Goal: Task Accomplishment & Management: Manage account settings

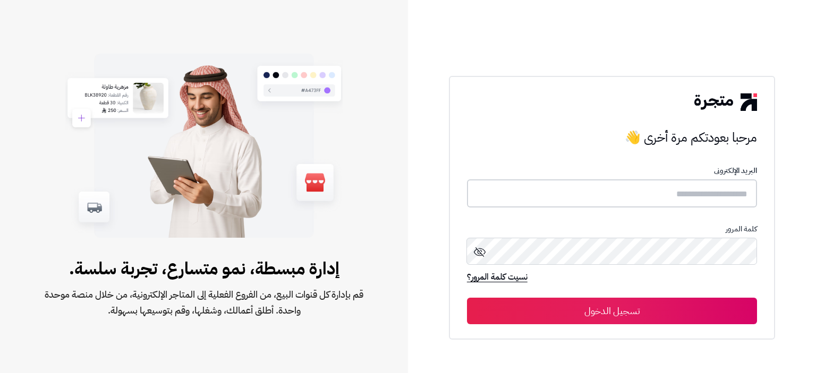
type input "**********"
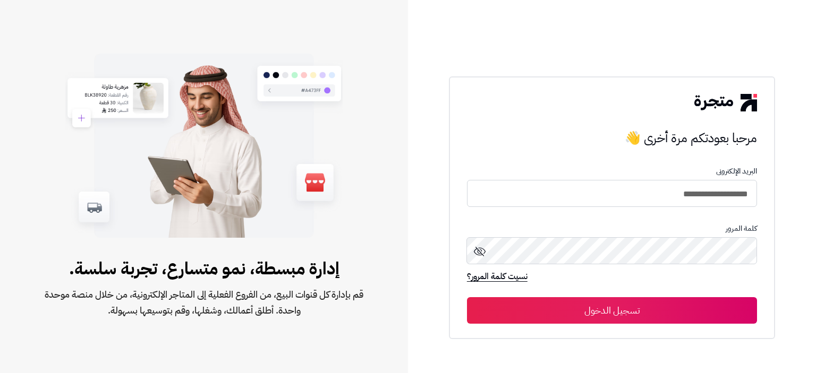
click at [638, 314] on button "تسجيل الدخول" at bounding box center [612, 310] width 290 height 27
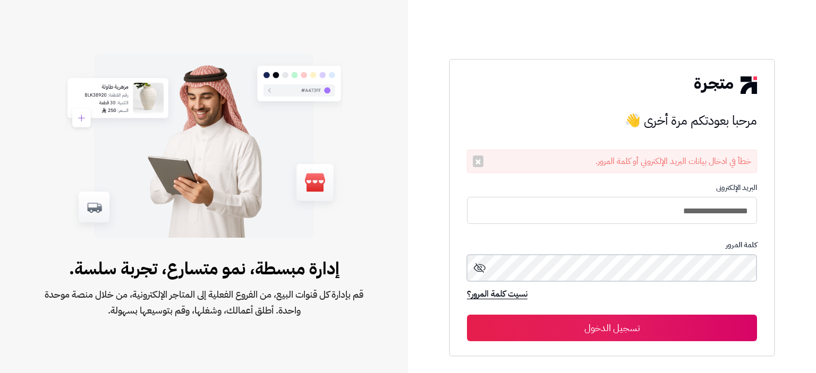
click at [813, 265] on div "**********" at bounding box center [612, 186] width 408 height 373
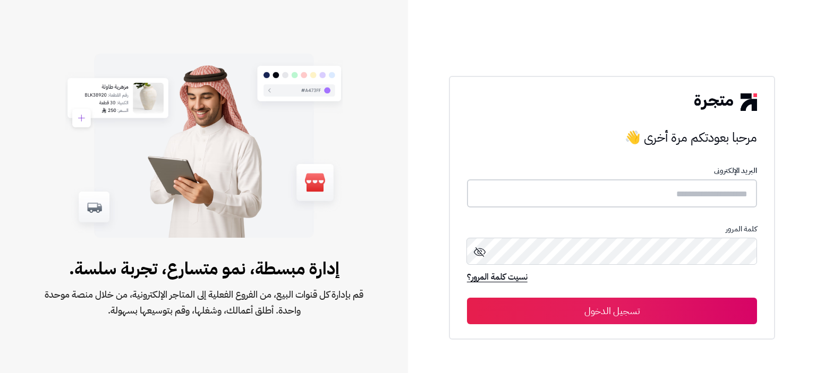
type input "**********"
click at [815, 251] on div "**********" at bounding box center [612, 186] width 408 height 373
click at [527, 309] on button "تسجيل الدخول" at bounding box center [612, 311] width 290 height 27
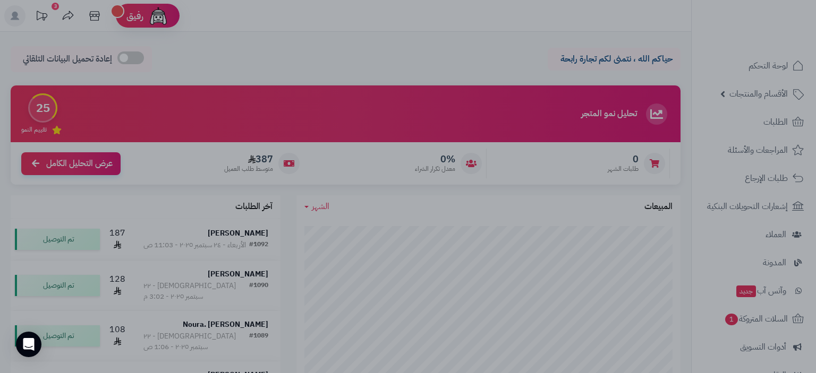
click at [496, 31] on div at bounding box center [408, 186] width 816 height 373
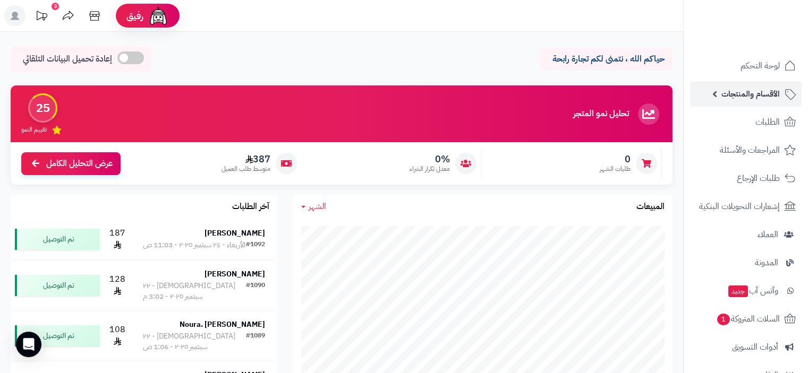
click at [766, 92] on span "الأقسام والمنتجات" at bounding box center [750, 94] width 58 height 15
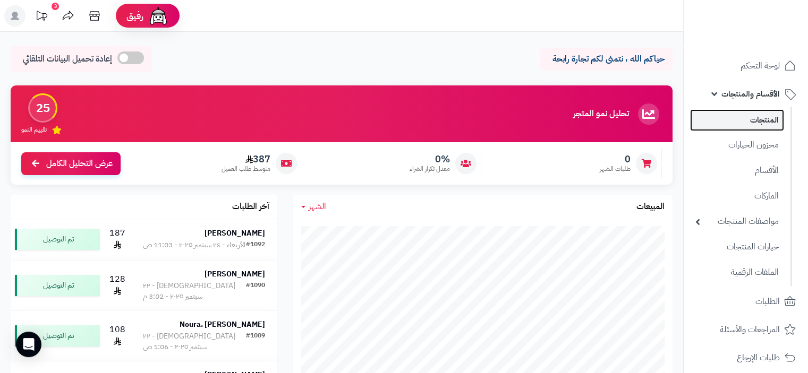
click at [766, 122] on link "المنتجات" at bounding box center [737, 120] width 94 height 22
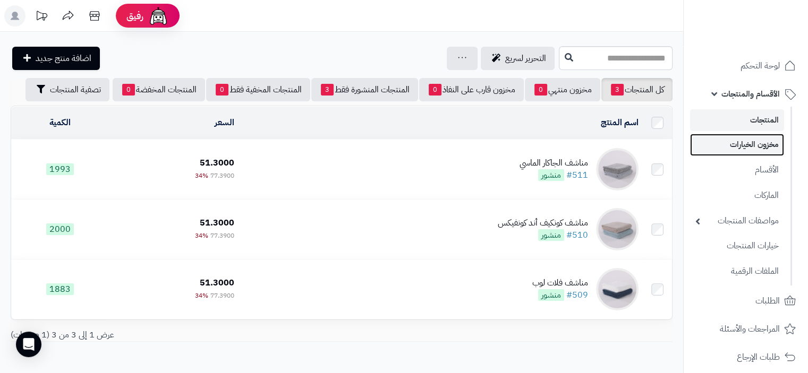
click at [764, 144] on link "مخزون الخيارات" at bounding box center [737, 145] width 94 height 22
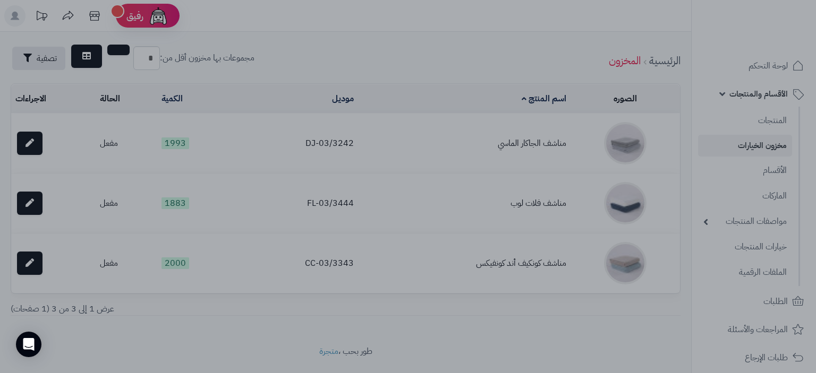
click at [493, 23] on div at bounding box center [408, 186] width 816 height 373
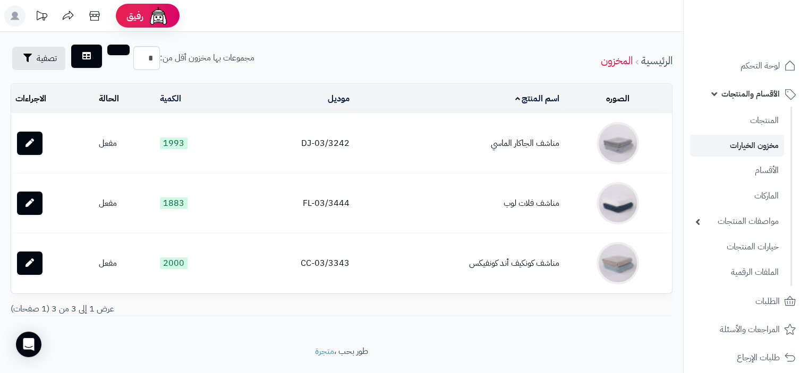
click at [761, 146] on link "مخزون الخيارات" at bounding box center [737, 146] width 94 height 22
click at [761, 173] on link "الأقسام" at bounding box center [737, 170] width 94 height 22
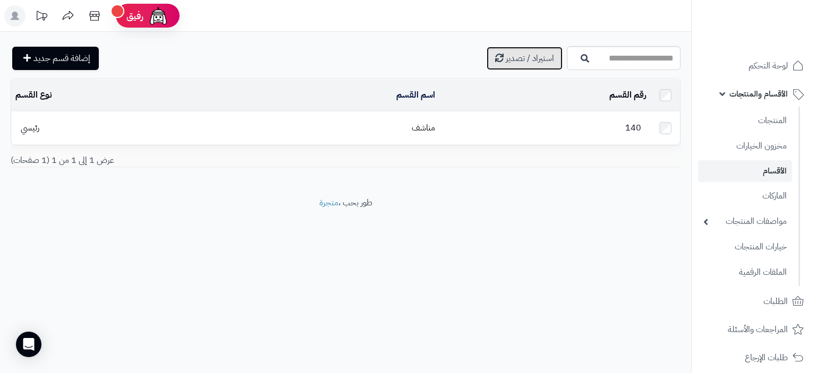
click at [506, 61] on span "استيراد / تصدير" at bounding box center [530, 58] width 48 height 13
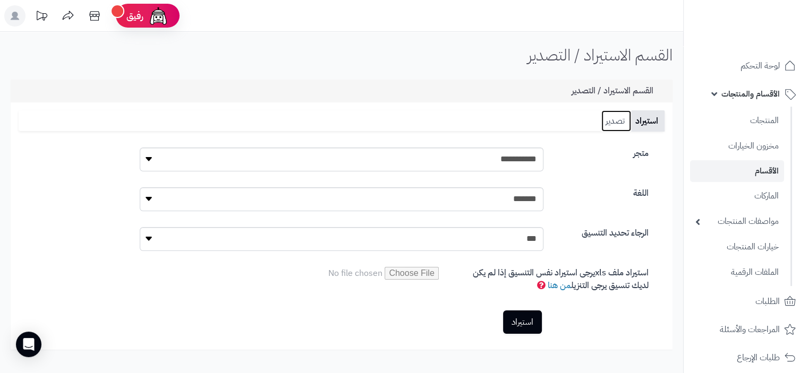
click at [608, 121] on link "تصدير" at bounding box center [616, 120] width 30 height 21
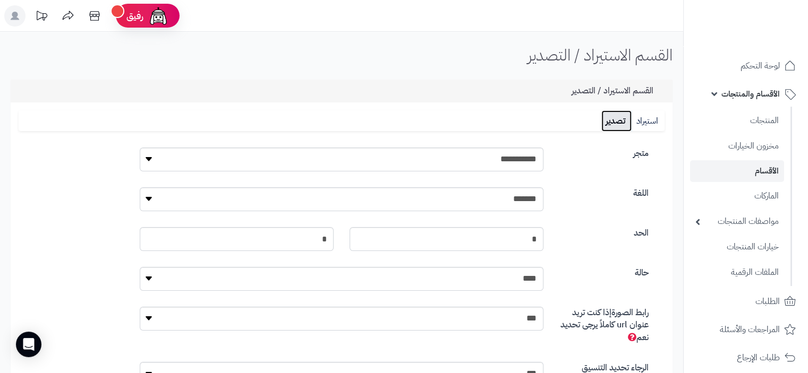
scroll to position [151, 0]
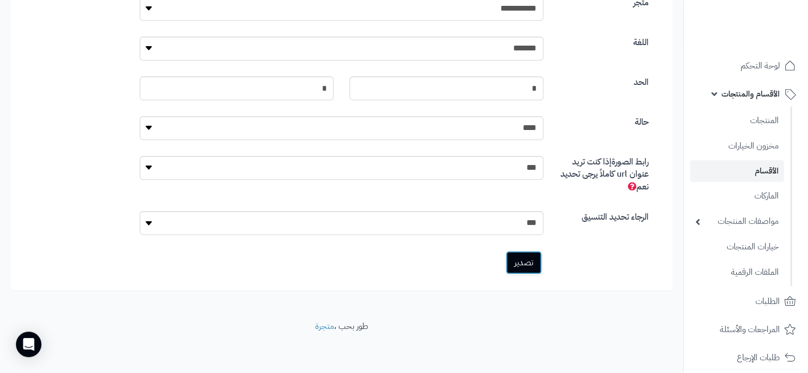
click at [531, 265] on link "تصدير" at bounding box center [524, 262] width 36 height 23
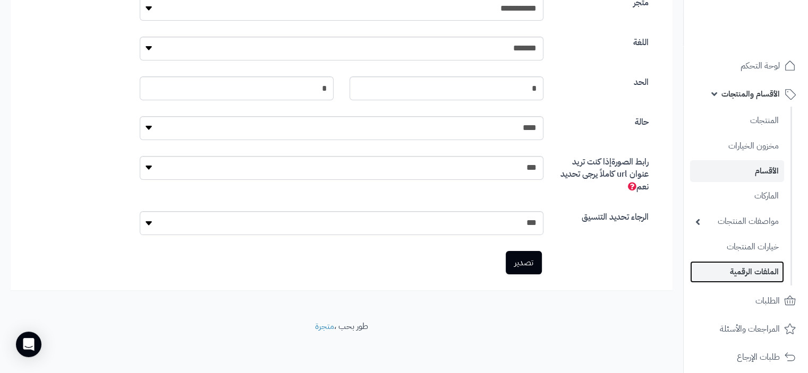
click at [757, 273] on link "الملفات الرقمية" at bounding box center [737, 272] width 94 height 22
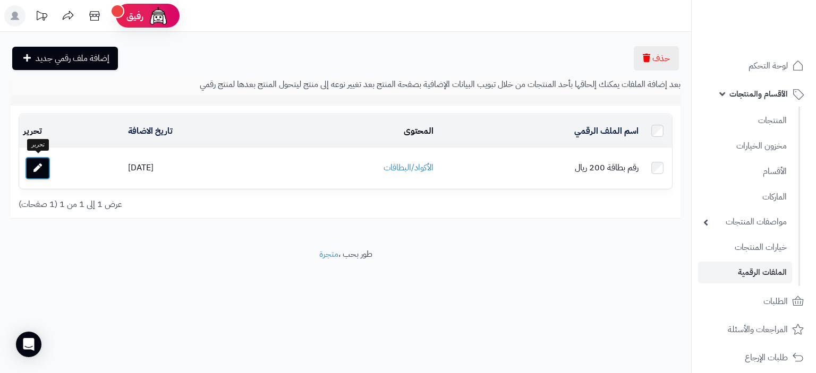
click at [29, 166] on link at bounding box center [37, 168] width 25 height 23
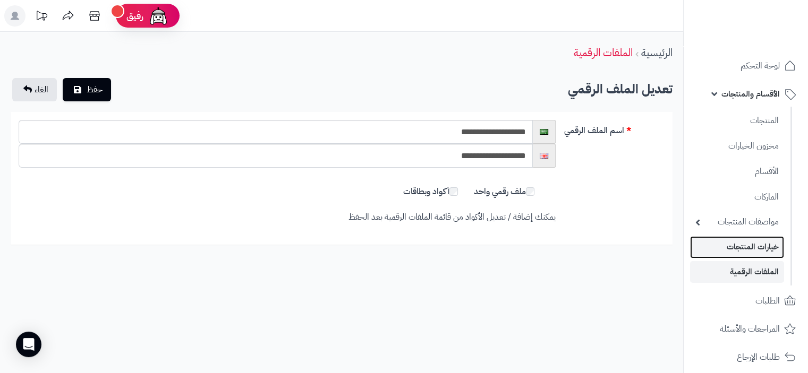
click at [763, 245] on link "خيارات المنتجات" at bounding box center [737, 247] width 94 height 22
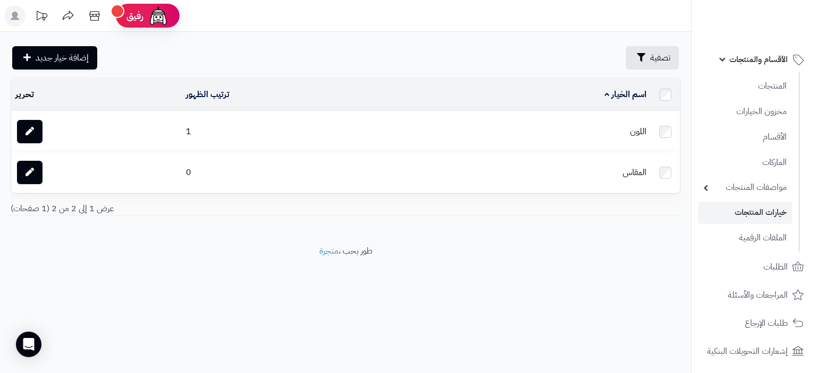
scroll to position [106, 0]
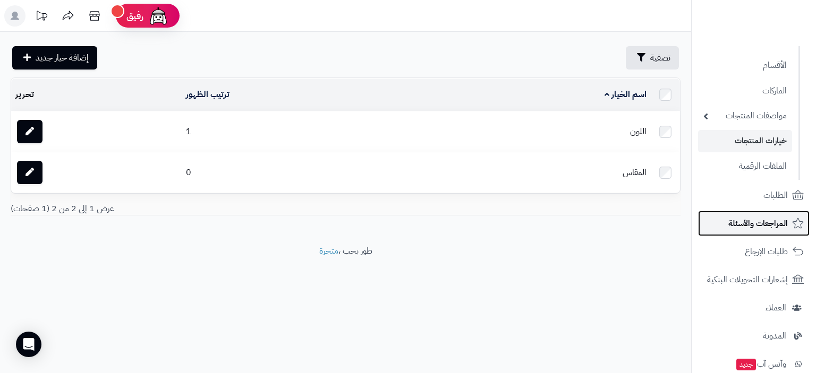
click at [756, 229] on span "المراجعات والأسئلة" at bounding box center [757, 223] width 59 height 15
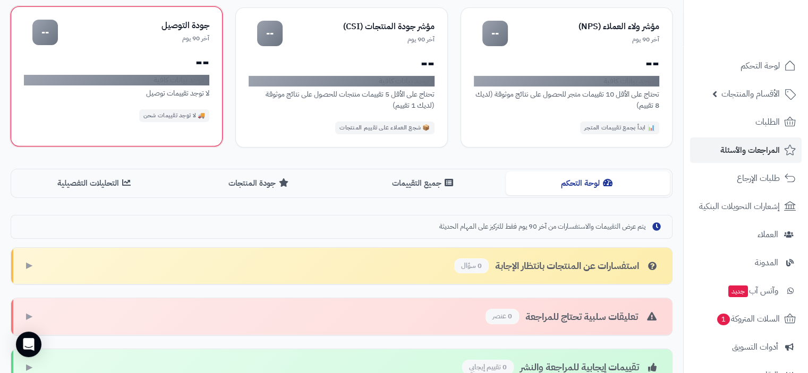
scroll to position [96, 0]
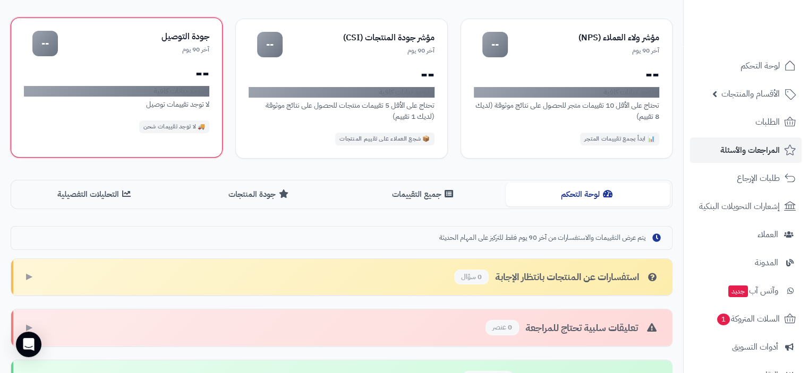
click at [83, 145] on div "إدارة الجودة والتقييمات مراقبة وإدارة تقييمات العملاء بطريقة احترافية لتحسين تج…" at bounding box center [341, 200] width 683 height 498
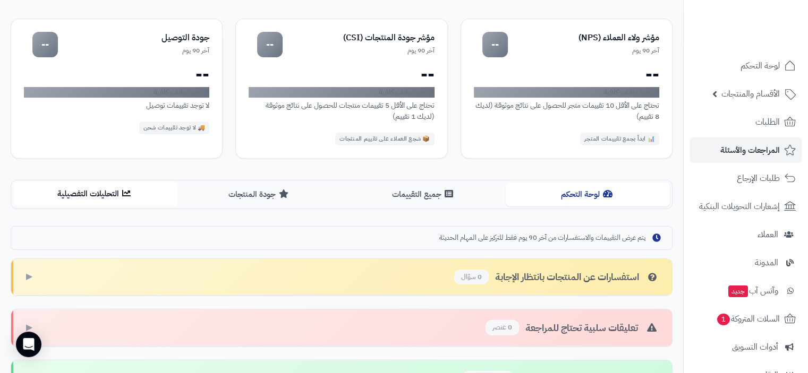
click at [113, 190] on button "التحليلات التفصيلية" at bounding box center [95, 194] width 164 height 24
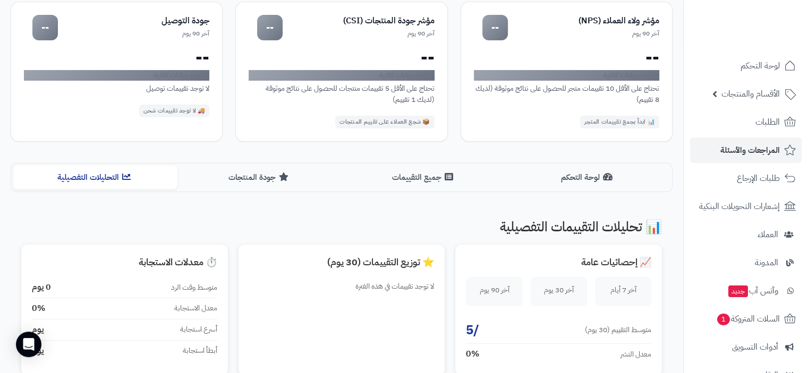
scroll to position [0, 0]
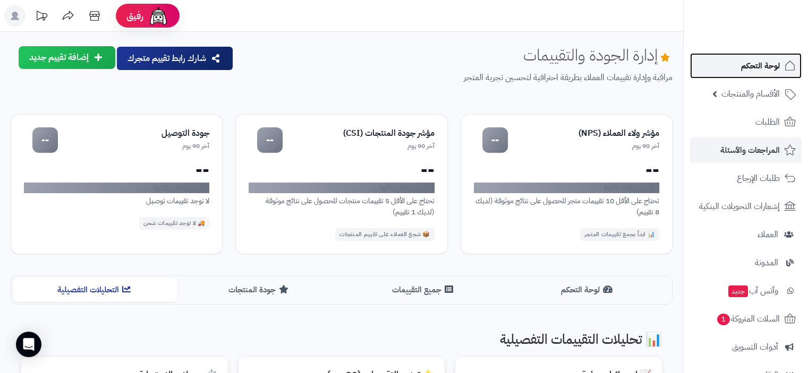
click at [765, 65] on span "لوحة التحكم" at bounding box center [760, 65] width 39 height 15
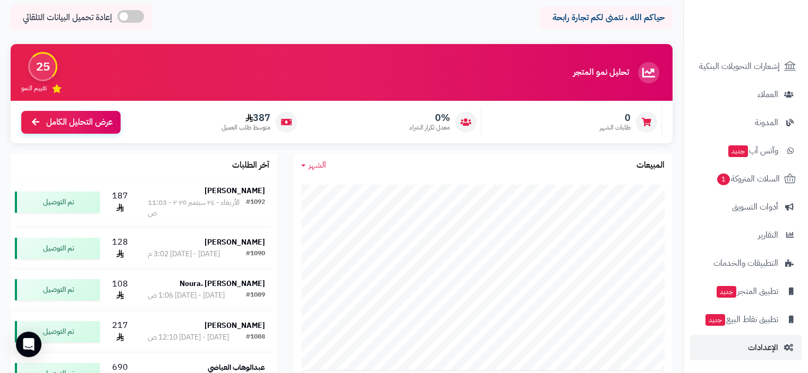
scroll to position [106, 0]
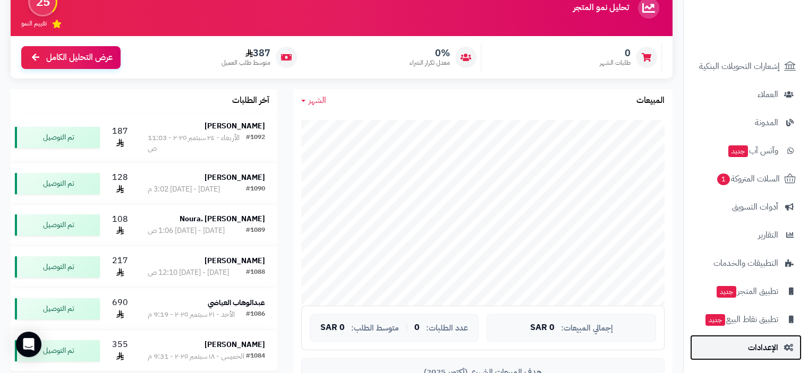
click at [772, 348] on span "الإعدادات" at bounding box center [763, 347] width 30 height 15
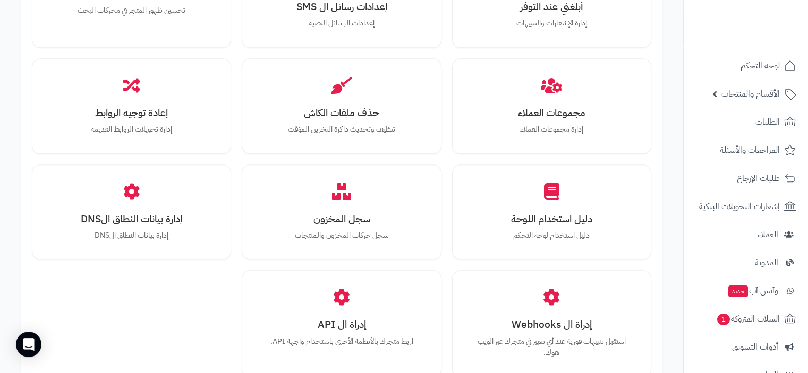
scroll to position [1244, 0]
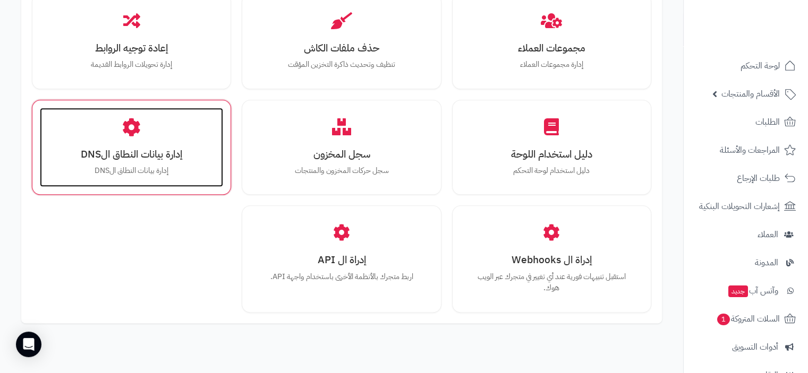
click at [180, 155] on h3 "إدارة بيانات النطاق الDNS" at bounding box center [131, 154] width 162 height 11
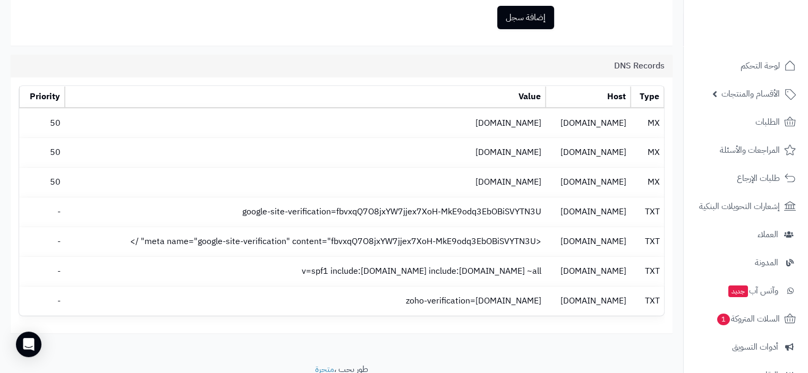
scroll to position [248, 0]
